Goal: Information Seeking & Learning: Learn about a topic

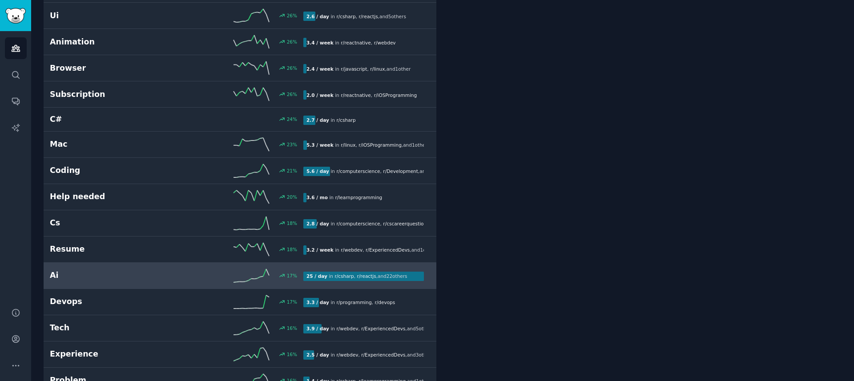
scroll to position [699, 0]
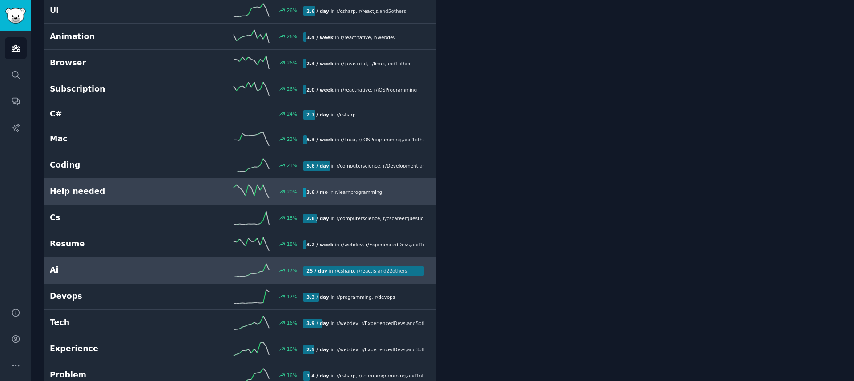
click at [186, 201] on link "Help needed 20 % 3.6 / mo in r/ learnprogramming" at bounding box center [240, 192] width 393 height 26
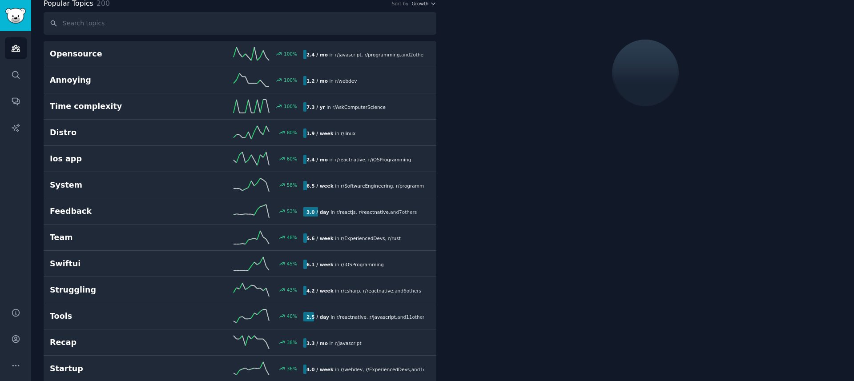
scroll to position [50, 0]
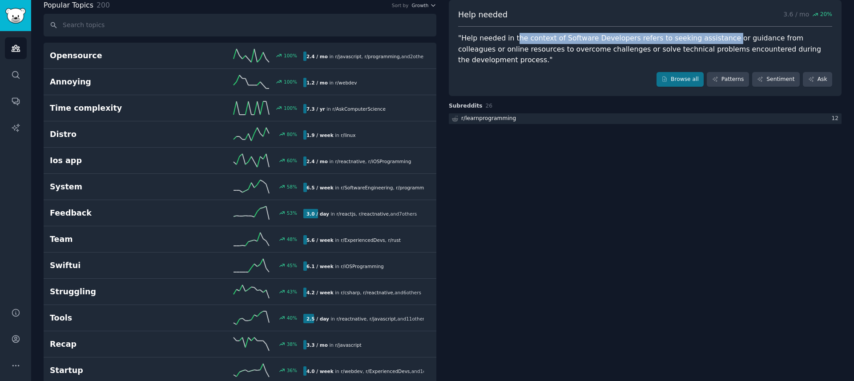
drag, startPoint x: 511, startPoint y: 38, endPoint x: 715, endPoint y: 42, distance: 203.7
click at [715, 42] on div ""Help needed in the context of Software Developers refers to seeking assistance…" at bounding box center [645, 49] width 374 height 33
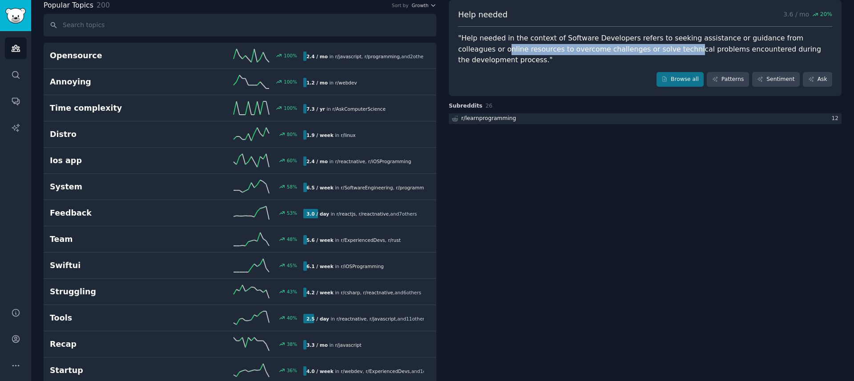
drag, startPoint x: 460, startPoint y: 49, endPoint x: 632, endPoint y: 54, distance: 171.7
click at [632, 54] on div ""Help needed in the context of Software Developers refers to seeking assistance…" at bounding box center [645, 49] width 374 height 33
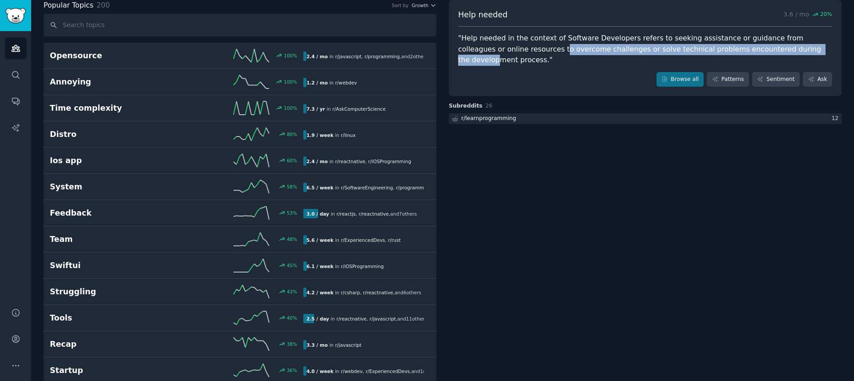
drag, startPoint x: 778, startPoint y: 44, endPoint x: 515, endPoint y: 50, distance: 263.4
click at [515, 50] on div ""Help needed in the context of Software Developers refers to seeking assistance…" at bounding box center [645, 49] width 374 height 33
drag, startPoint x: 472, startPoint y: 52, endPoint x: 840, endPoint y: 56, distance: 367.4
click at [810, 50] on div ""Help needed in the context of Software Developers refers to seeking assistance…" at bounding box center [645, 49] width 374 height 33
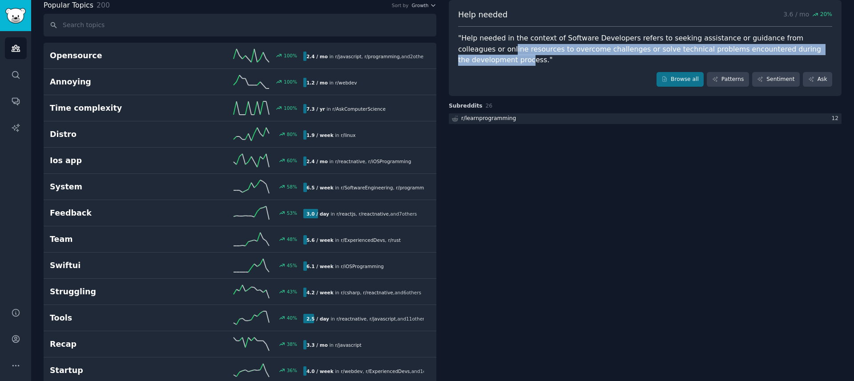
drag, startPoint x: 810, startPoint y: 50, endPoint x: 467, endPoint y: 47, distance: 343.4
click at [467, 47] on div ""Help needed in the context of Software Developers refers to seeking assistance…" at bounding box center [645, 49] width 374 height 33
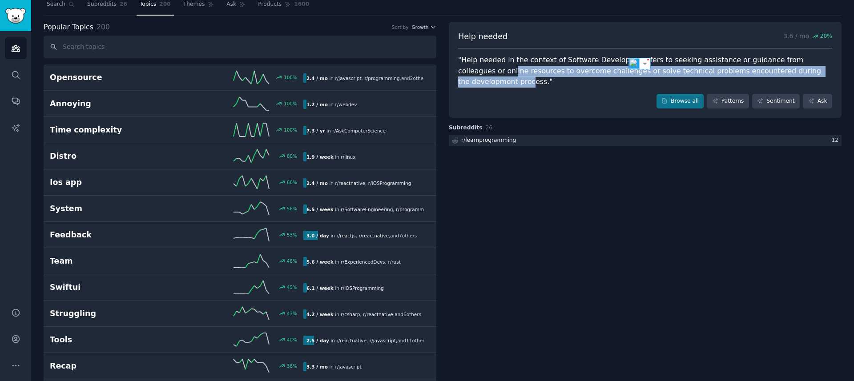
scroll to position [0, 0]
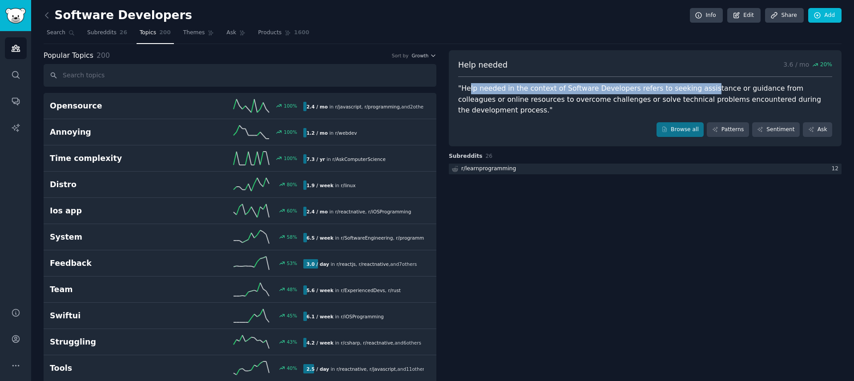
drag, startPoint x: 470, startPoint y: 87, endPoint x: 698, endPoint y: 88, distance: 228.2
click at [698, 88] on div ""Help needed in the context of Software Developers refers to seeking assistance…" at bounding box center [645, 99] width 374 height 33
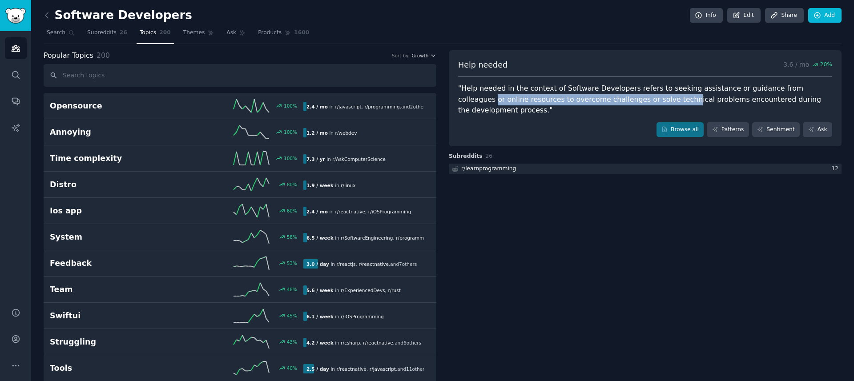
drag, startPoint x: 806, startPoint y: 93, endPoint x: 630, endPoint y: 101, distance: 176.3
click at [630, 101] on div ""Help needed in the context of Software Developers refers to seeking assistance…" at bounding box center [645, 99] width 374 height 33
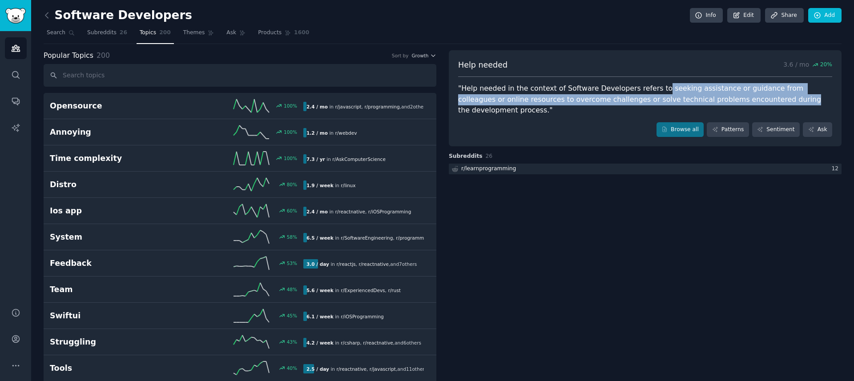
drag, startPoint x: 653, startPoint y: 90, endPoint x: 736, endPoint y: 97, distance: 83.9
click at [736, 97] on div ""Help needed in the context of Software Developers refers to seeking assistance…" at bounding box center [645, 99] width 374 height 33
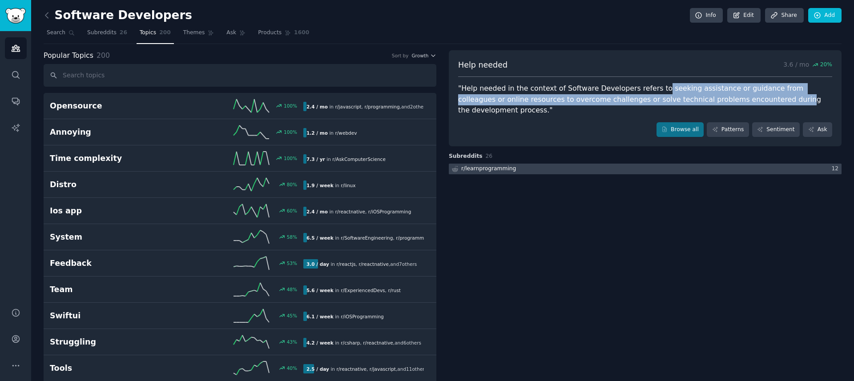
click at [610, 164] on div at bounding box center [645, 169] width 393 height 11
